Goal: Transaction & Acquisition: Purchase product/service

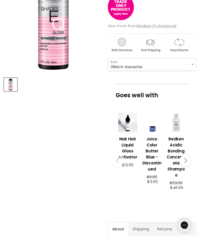
scroll to position [90, 0]
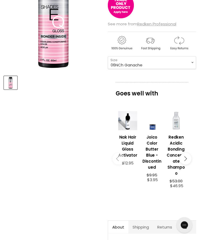
click at [186, 159] on button "Main content" at bounding box center [186, 159] width 12 height 12
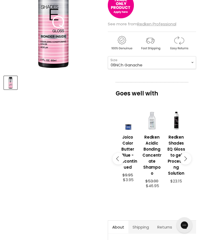
click at [187, 160] on icon "Main content" at bounding box center [184, 158] width 5 height 5
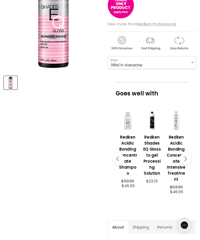
click at [187, 159] on icon "Main content" at bounding box center [184, 158] width 5 height 5
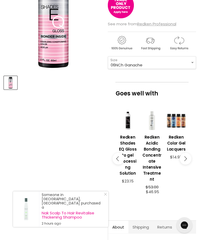
click at [119, 159] on icon "Main content" at bounding box center [118, 158] width 5 height 5
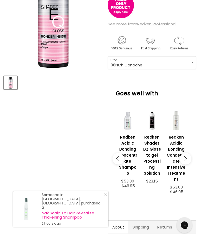
click at [104, 195] on icon "Close Icon" at bounding box center [105, 193] width 3 height 3
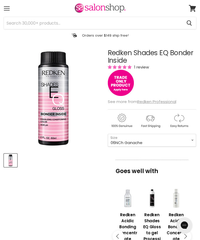
scroll to position [14, 0]
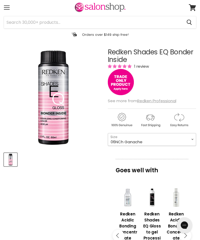
click at [192, 136] on select "000 09N Café Au Lait 09P Opal Glow 09T Chrome 09V Platinum Ice 10N Delicate Nat…" at bounding box center [152, 139] width 88 height 13
click at [9, 7] on div "Menu" at bounding box center [6, 8] width 11 height 12
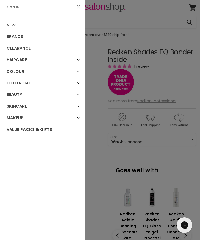
click at [41, 131] on link "Value Packs & Gifts" at bounding box center [42, 129] width 85 height 11
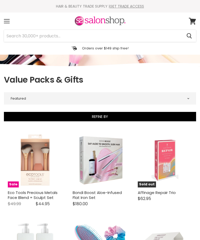
select select "manual"
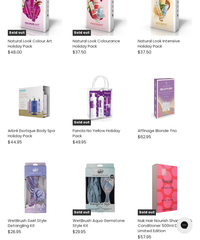
scroll to position [1146, 0]
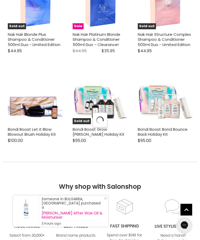
select select "manual"
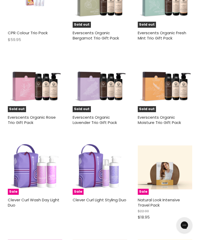
scroll to position [1869, 0]
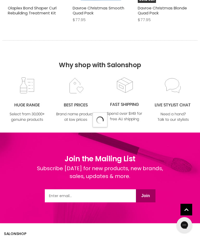
select select "manual"
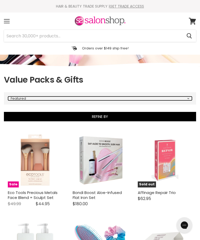
click at [187, 100] on select "Best selling Featured Price, low to high Price, high to low Alphabetically, A-Z…" at bounding box center [100, 98] width 184 height 4
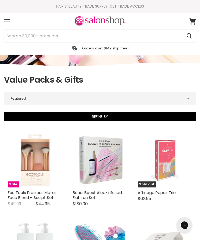
click at [12, 22] on div "Menu" at bounding box center [6, 21] width 11 height 12
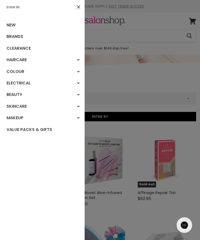
click at [79, 71] on polygon "Main menu" at bounding box center [79, 72] width 1 height 2
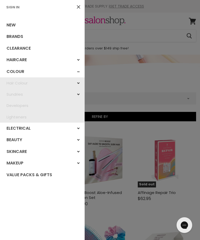
click at [80, 83] on div "Hair Colour" at bounding box center [78, 82] width 9 height 9
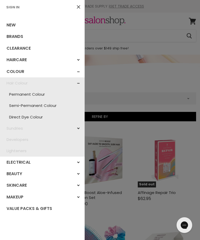
click at [79, 130] on div "Sundries" at bounding box center [78, 127] width 9 height 9
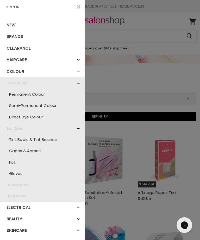
click at [44, 103] on link "Semi-Permanent Colour" at bounding box center [43, 105] width 80 height 11
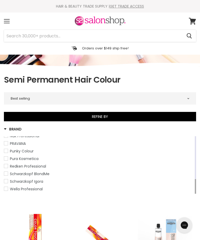
click at [7, 165] on span "Redken Professional" at bounding box center [6, 166] width 4 height 4
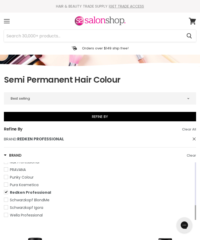
click at [195, 138] on span "Brand: Redken Professional" at bounding box center [195, 138] width 4 height 4
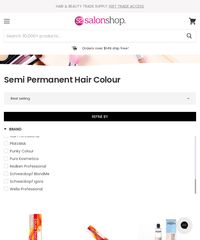
click at [8, 165] on link "Redken Professional" at bounding box center [99, 166] width 190 height 6
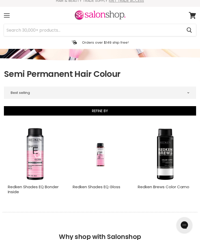
scroll to position [6, 0]
click at [40, 164] on img "Main content" at bounding box center [35, 154] width 55 height 55
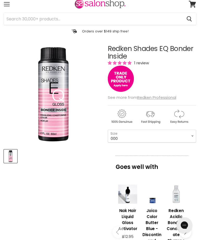
click at [124, 81] on img "Main content" at bounding box center [121, 79] width 26 height 26
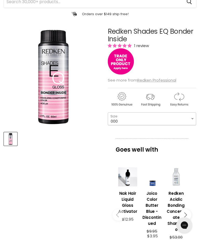
click at [193, 116] on select "000 09N Café Au Lait 09P Opal Glow 09T Chrome 09V Platinum Ice 10N Delicate Nat…" at bounding box center [152, 118] width 88 height 13
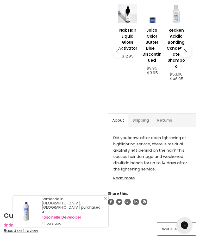
scroll to position [197, 0]
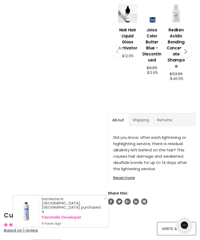
click at [144, 122] on link "Shipping" at bounding box center [141, 119] width 25 height 13
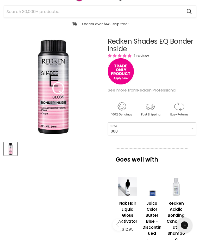
scroll to position [0, 0]
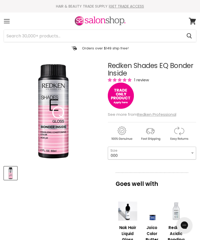
click at [193, 153] on select "000 09N Café Au Lait 09P Opal Glow 09T Chrome 09V Platinum Ice 10N Delicate Nat…" at bounding box center [152, 152] width 88 height 13
select select "010VG Baby"
click at [130, 152] on select "000 09N Café Au Lait 09P Opal Glow 09T Chrome 09V Platinum Ice 10N Delicate Nat…" at bounding box center [152, 152] width 88 height 13
click at [15, 172] on img "Product thumbnails" at bounding box center [10, 173] width 12 height 12
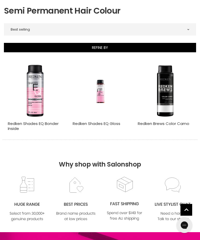
click at [110, 115] on img "Main content" at bounding box center [100, 90] width 37 height 55
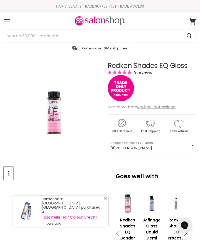
click at [168, 147] on select "08VB [PERSON_NAME] 05V Cosmic Violet 06VB [GEOGRAPHIC_DATA] 04NA Storm Cloud 06…" at bounding box center [152, 145] width 88 height 13
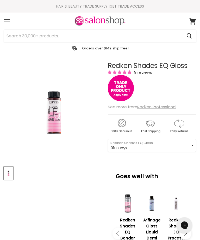
select select "01B Onyx"
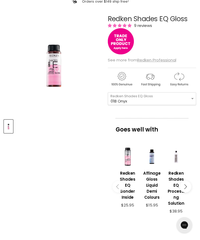
scroll to position [50, 0]
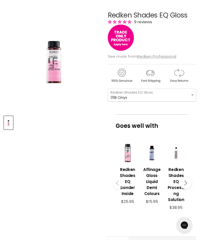
click at [175, 179] on h3 "Redken Shades EQ Processing Solution" at bounding box center [176, 184] width 19 height 36
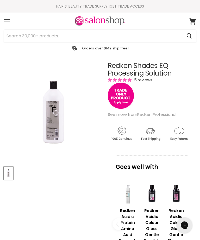
scroll to position [42, 0]
